Goal: Task Accomplishment & Management: Use online tool/utility

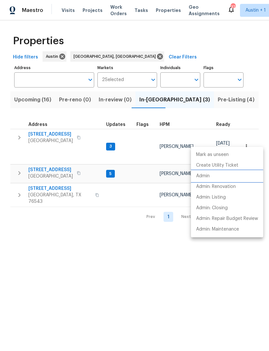
click at [211, 180] on li "Admin" at bounding box center [227, 176] width 72 height 11
click at [66, 141] on div at bounding box center [134, 175] width 269 height 351
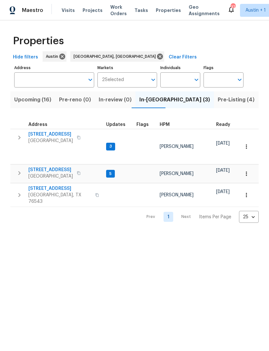
click at [77, 137] on icon "button" at bounding box center [78, 138] width 3 height 4
click at [75, 138] on button "button" at bounding box center [79, 137] width 8 height 9
click at [23, 139] on button "button" at bounding box center [19, 137] width 13 height 13
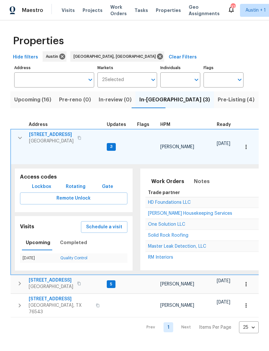
click at [36, 183] on span "Lockbox" at bounding box center [41, 187] width 19 height 8
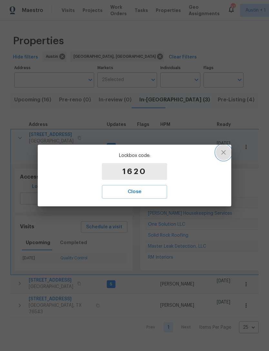
click at [225, 151] on icon "button" at bounding box center [224, 152] width 5 height 5
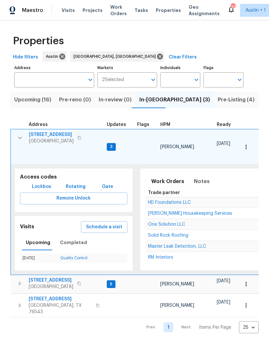
click at [39, 135] on span "188 Valruth Dr" at bounding box center [51, 134] width 45 height 6
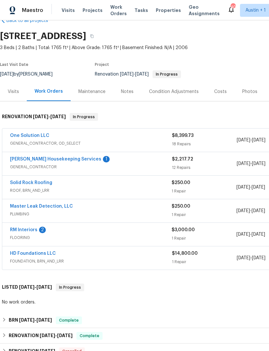
scroll to position [16, 0]
click at [19, 206] on link "Master Leak Detection, LLC" at bounding box center [41, 207] width 63 height 5
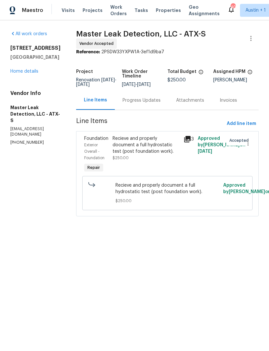
click at [158, 108] on div "Progress Updates" at bounding box center [142, 100] width 54 height 19
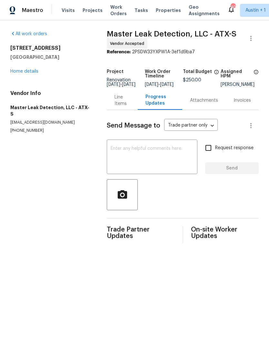
click at [25, 71] on link "Home details" at bounding box center [24, 71] width 28 height 5
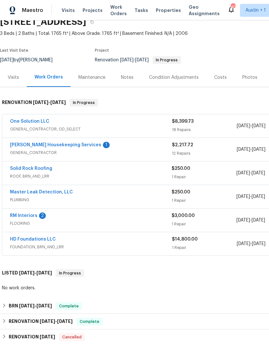
scroll to position [30, 0]
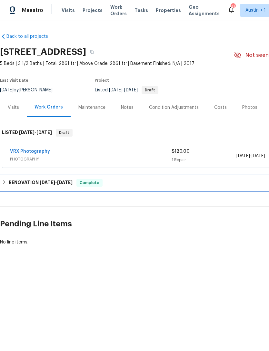
click at [11, 182] on h6 "RENOVATION [DATE] - [DATE]" at bounding box center [41, 183] width 64 height 8
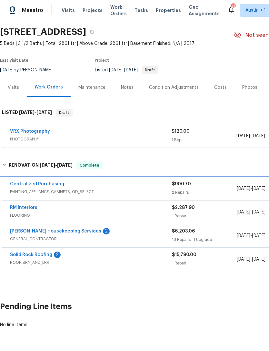
scroll to position [20, 0]
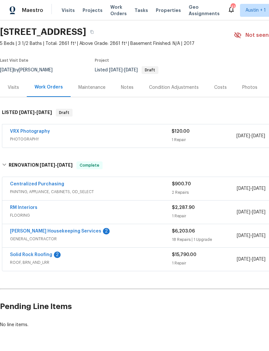
click at [18, 231] on link "[PERSON_NAME] Housekeeping Services" at bounding box center [55, 231] width 91 height 5
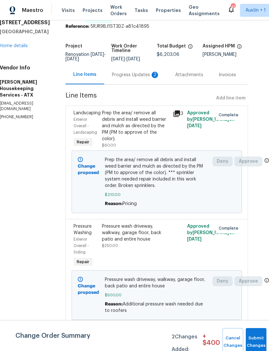
click at [127, 74] on div "Progress Updates 2" at bounding box center [136, 75] width 48 height 6
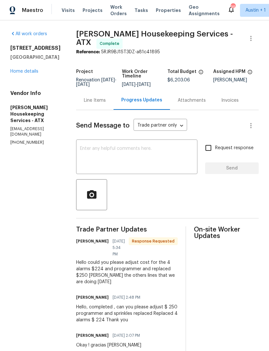
click at [102, 104] on div "Line Items" at bounding box center [95, 100] width 22 height 6
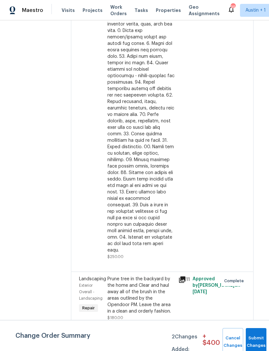
scroll to position [1785, 5]
click at [256, 341] on button "Submit Changes" at bounding box center [256, 342] width 21 height 28
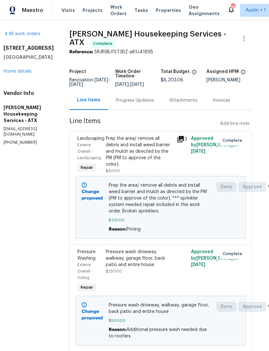
scroll to position [0, 7]
click at [16, 73] on link "Home details" at bounding box center [18, 71] width 28 height 5
